Goal: Task Accomplishment & Management: Use online tool/utility

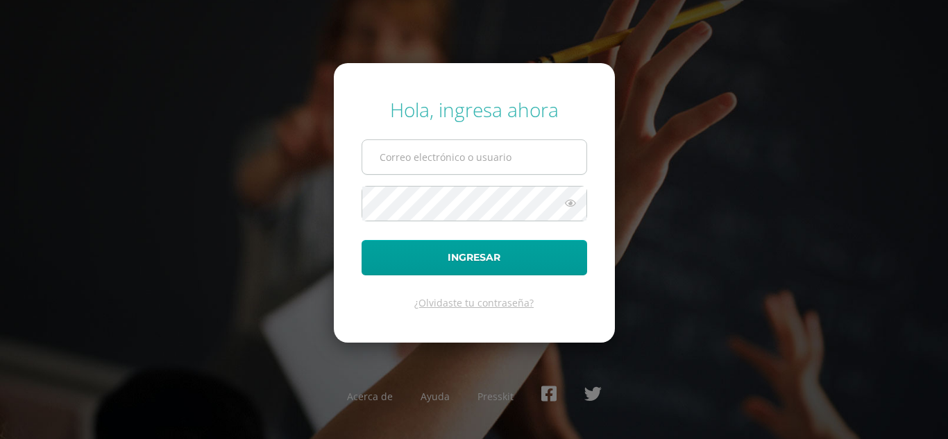
click at [411, 153] on input "text" at bounding box center [474, 157] width 224 height 34
type input "[EMAIL_ADDRESS][DOMAIN_NAME]"
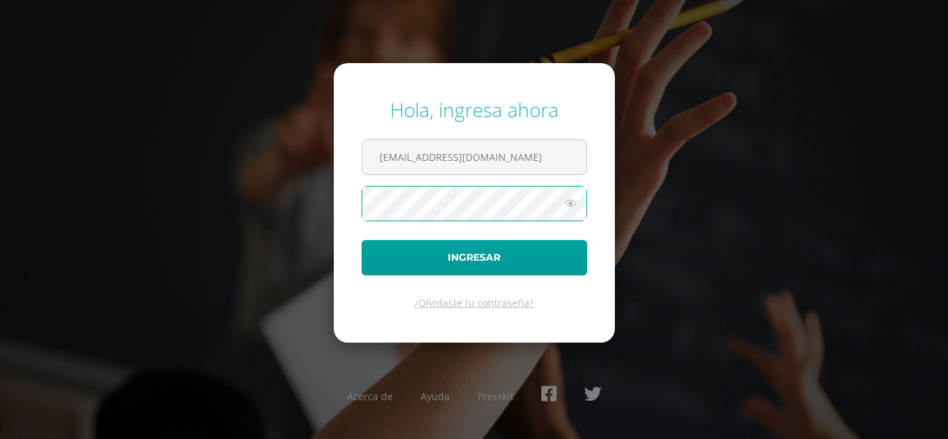
click at [362, 240] on button "Ingresar" at bounding box center [475, 257] width 226 height 35
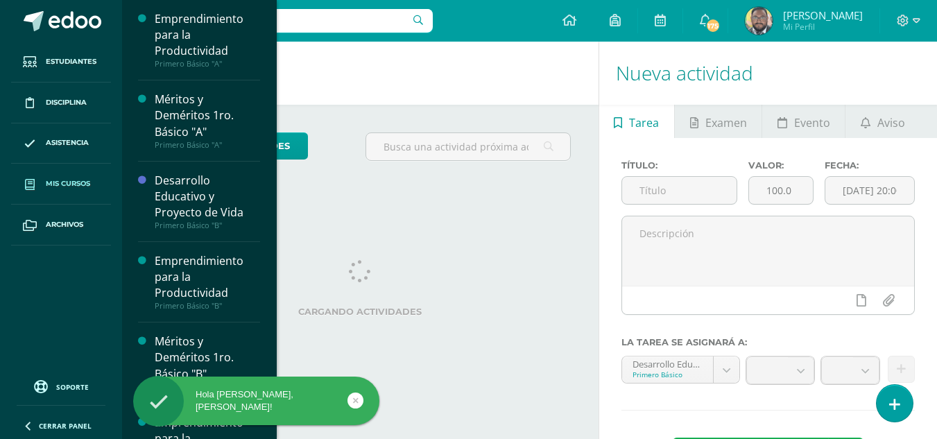
click at [72, 194] on link "Mis cursos" at bounding box center [61, 184] width 100 height 41
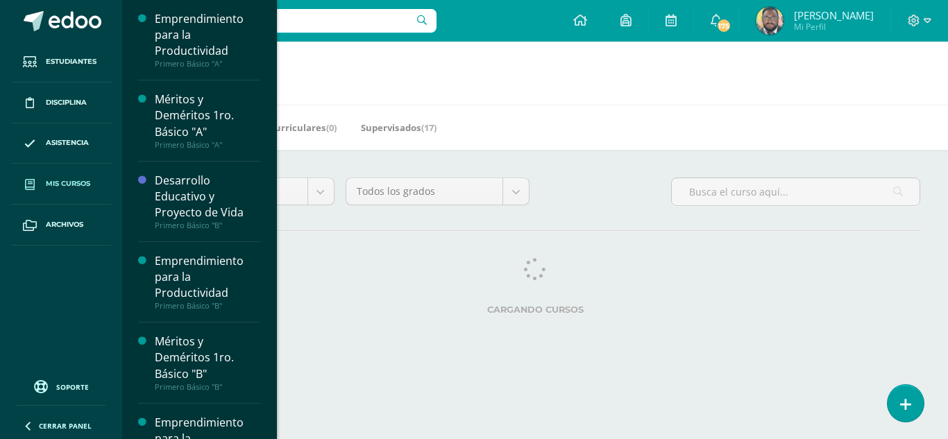
click at [79, 178] on span "Mis cursos" at bounding box center [68, 183] width 44 height 11
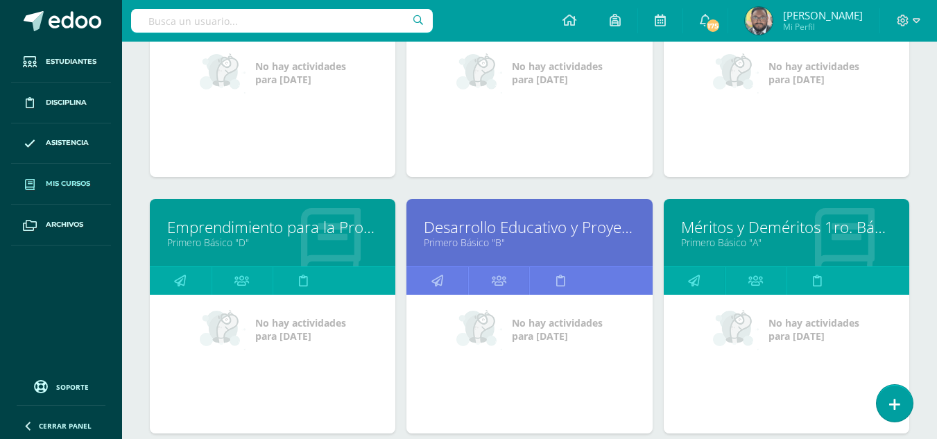
scroll to position [347, 0]
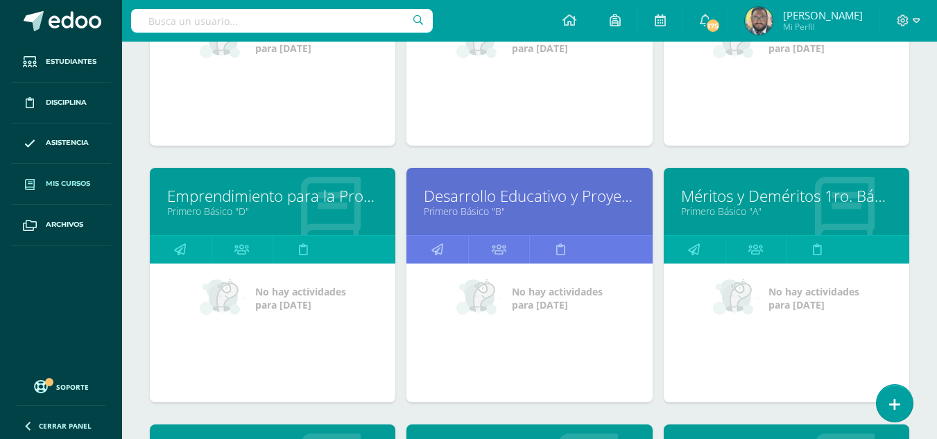
click at [216, 196] on link "Emprendimiento para la Productividad" at bounding box center [272, 196] width 211 height 22
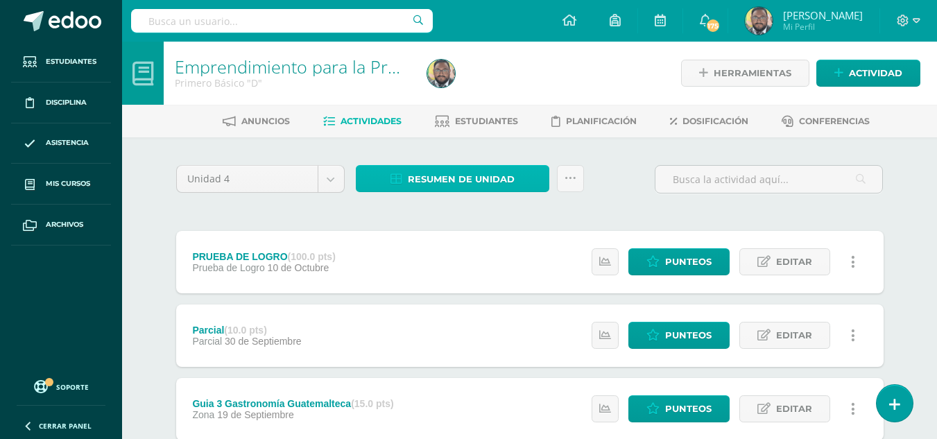
click at [495, 183] on span "Resumen de unidad" at bounding box center [461, 180] width 107 height 26
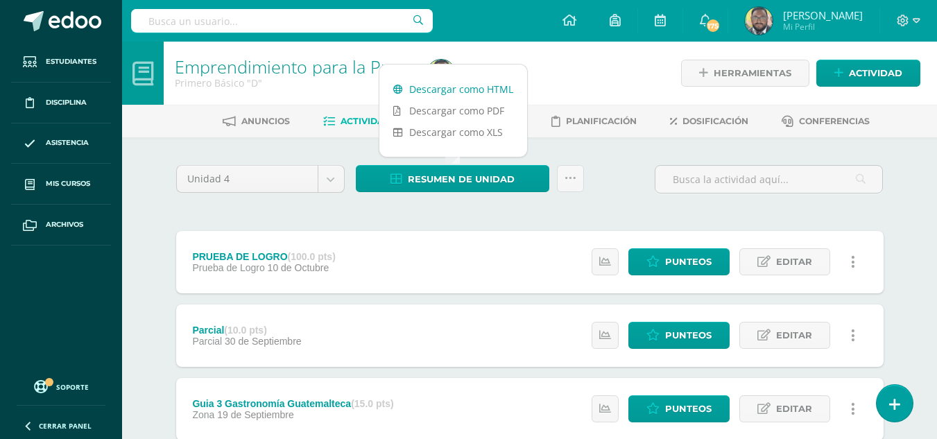
click at [432, 92] on link "Descargar como HTML" at bounding box center [454, 89] width 148 height 22
